Goal: Information Seeking & Learning: Check status

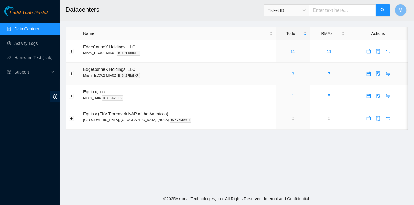
click at [279, 72] on div "3" at bounding box center [293, 73] width 28 height 7
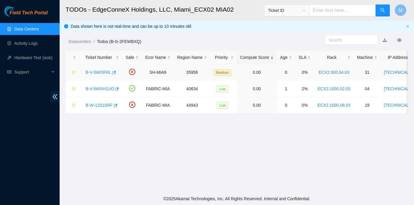
click at [95, 70] on link "B-V-5WI3FRL" at bounding box center [99, 72] width 26 height 5
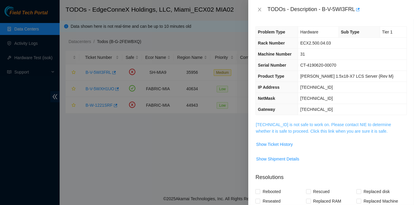
click at [322, 123] on link "23.193.161.34 is not safe to work on. Please contact NIE to determine whether i…" at bounding box center [323, 127] width 135 height 11
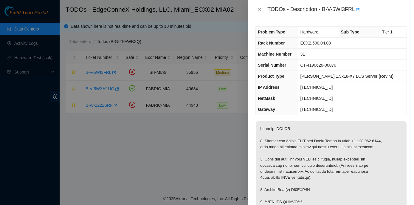
scroll to position [27, 0]
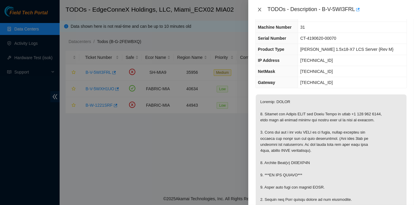
click at [259, 10] on icon "close" at bounding box center [259, 9] width 5 height 5
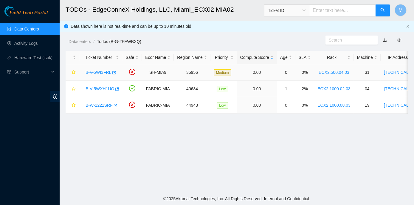
scroll to position [33, 0]
